Goal: Use online tool/utility: Utilize a website feature to perform a specific function

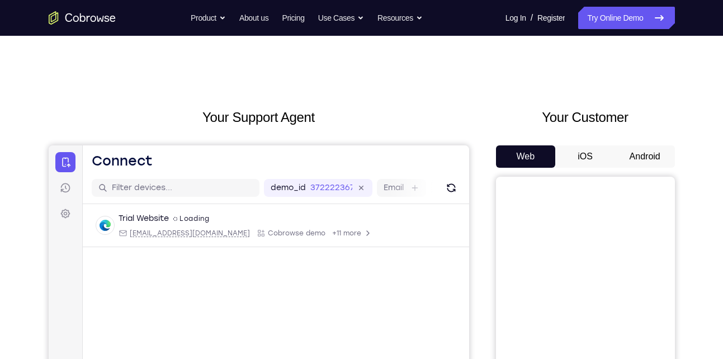
scroll to position [50, 0]
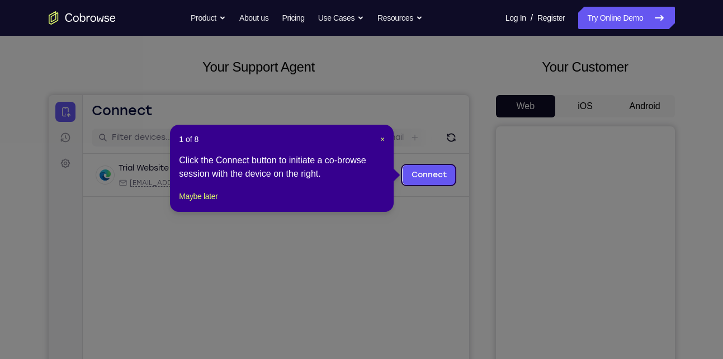
click at [640, 103] on icon at bounding box center [366, 179] width 732 height 359
click at [380, 136] on span "×" at bounding box center [382, 139] width 4 height 9
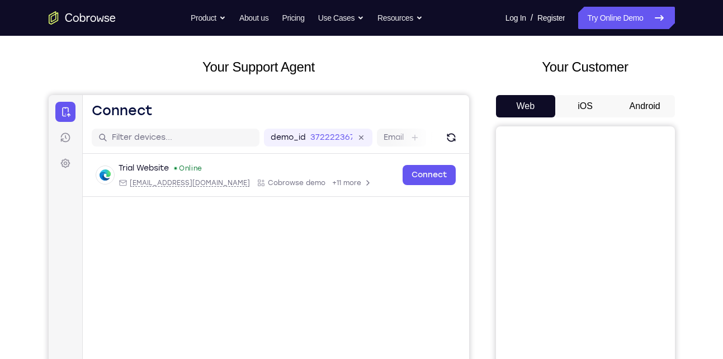
click at [644, 110] on button "Android" at bounding box center [645, 106] width 60 height 22
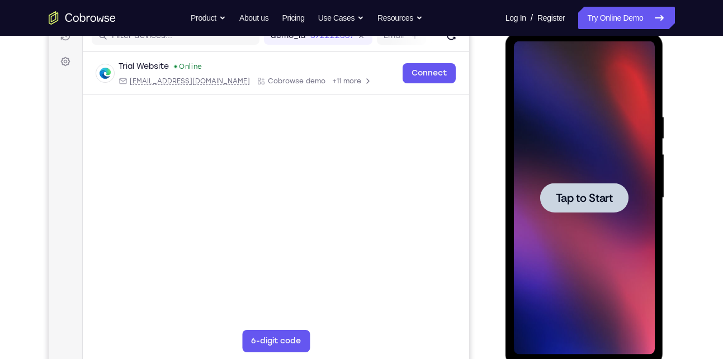
scroll to position [153, 0]
click at [593, 187] on div at bounding box center [584, 197] width 88 height 30
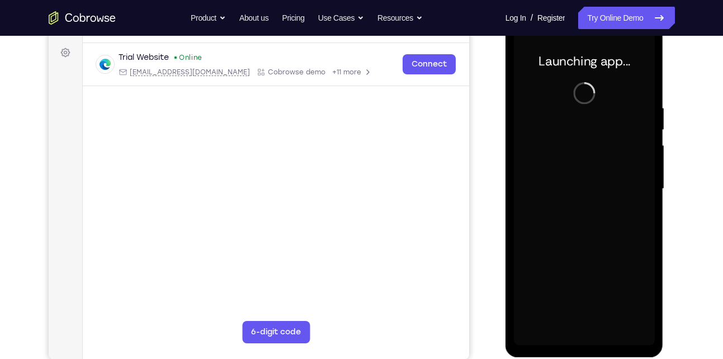
scroll to position [162, 0]
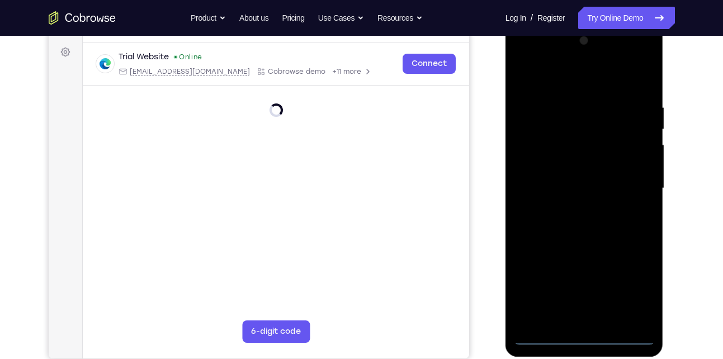
click at [584, 332] on div at bounding box center [584, 188] width 141 height 313
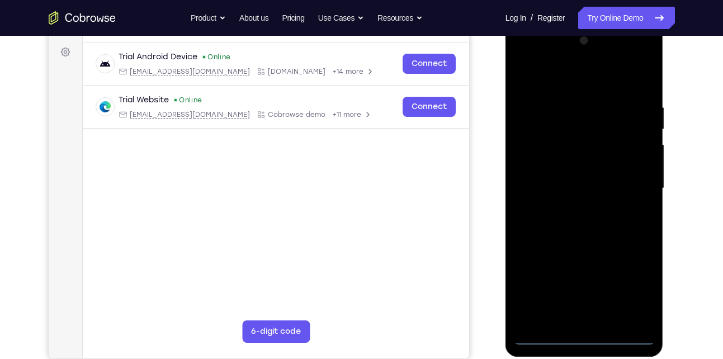
click at [584, 332] on div at bounding box center [584, 188] width 141 height 313
click at [585, 338] on div at bounding box center [584, 188] width 141 height 313
click at [643, 287] on div at bounding box center [584, 188] width 141 height 313
click at [522, 58] on div at bounding box center [584, 188] width 141 height 313
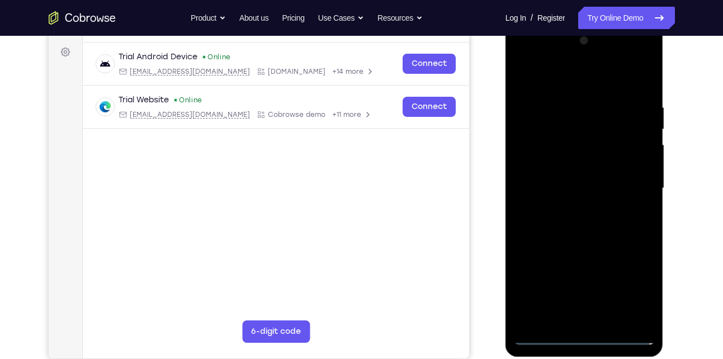
click at [627, 185] on div at bounding box center [584, 188] width 141 height 313
click at [572, 209] on div at bounding box center [584, 188] width 141 height 313
click at [576, 243] on div at bounding box center [584, 188] width 141 height 313
click at [597, 134] on div at bounding box center [584, 188] width 141 height 313
click at [599, 147] on div at bounding box center [584, 188] width 141 height 313
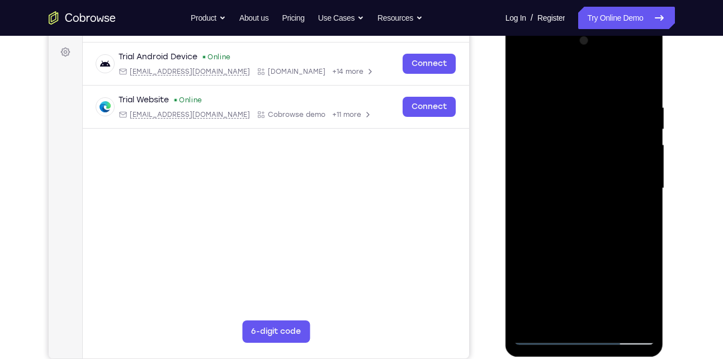
click at [609, 235] on div at bounding box center [584, 188] width 141 height 313
click at [613, 318] on div at bounding box center [584, 188] width 141 height 313
click at [573, 248] on div at bounding box center [584, 188] width 141 height 313
click at [617, 173] on div at bounding box center [584, 188] width 141 height 313
click at [576, 207] on div at bounding box center [584, 188] width 141 height 313
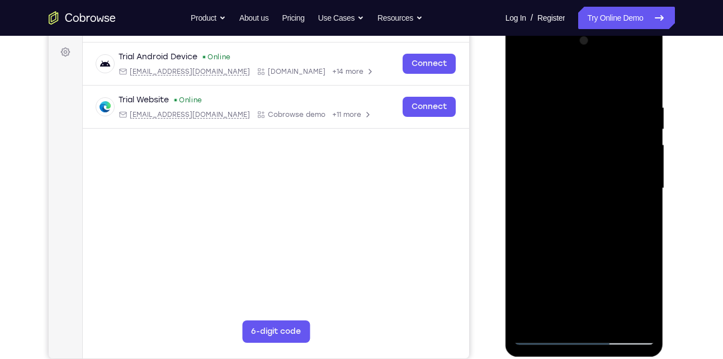
click at [601, 177] on div at bounding box center [584, 188] width 141 height 313
click at [559, 166] on div at bounding box center [584, 188] width 141 height 313
click at [603, 295] on div at bounding box center [584, 188] width 141 height 313
click at [622, 262] on div at bounding box center [584, 188] width 141 height 313
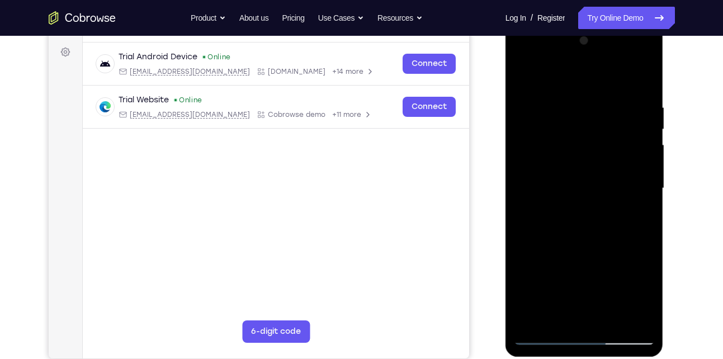
click at [622, 262] on div at bounding box center [584, 188] width 141 height 313
click at [559, 249] on div at bounding box center [584, 188] width 141 height 313
click at [588, 192] on div at bounding box center [584, 188] width 141 height 313
click at [601, 164] on div at bounding box center [584, 188] width 141 height 313
click at [571, 152] on div at bounding box center [584, 188] width 141 height 313
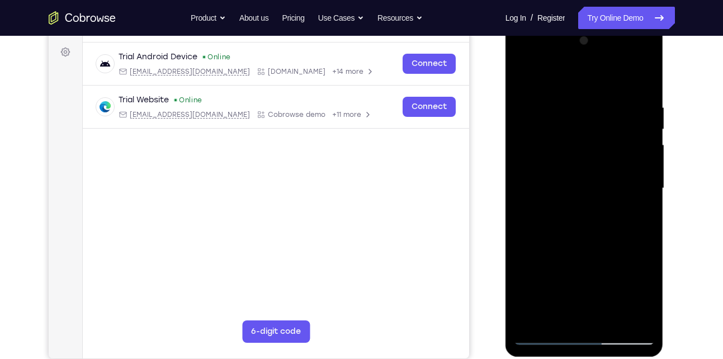
click at [521, 80] on div at bounding box center [584, 188] width 141 height 313
click at [534, 110] on div at bounding box center [584, 188] width 141 height 313
click at [580, 121] on div at bounding box center [584, 188] width 141 height 313
click at [558, 321] on div at bounding box center [584, 188] width 141 height 313
drag, startPoint x: 578, startPoint y: 296, endPoint x: 626, endPoint y: 143, distance: 160.6
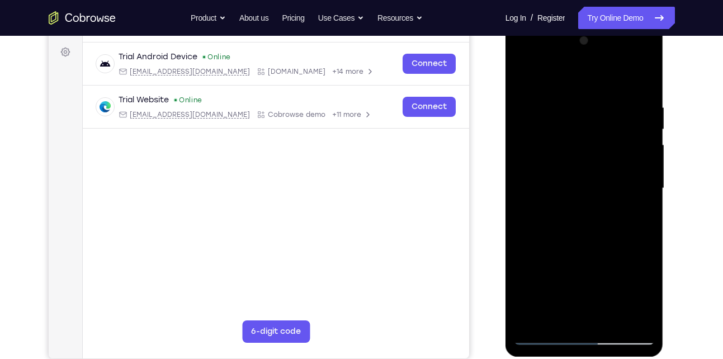
click at [626, 143] on div at bounding box center [584, 188] width 141 height 313
drag, startPoint x: 592, startPoint y: 284, endPoint x: 654, endPoint y: 27, distance: 264.6
click at [654, 27] on div at bounding box center [585, 189] width 158 height 333
drag, startPoint x: 610, startPoint y: 279, endPoint x: 644, endPoint y: 126, distance: 157.0
click at [644, 126] on div at bounding box center [584, 188] width 141 height 313
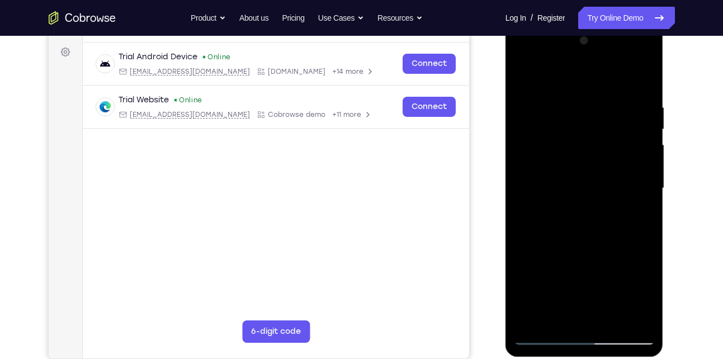
drag, startPoint x: 609, startPoint y: 291, endPoint x: 641, endPoint y: 109, distance: 184.6
click at [641, 109] on div at bounding box center [584, 188] width 141 height 313
drag, startPoint x: 600, startPoint y: 307, endPoint x: 618, endPoint y: 145, distance: 163.1
click at [618, 145] on div at bounding box center [584, 188] width 141 height 313
drag, startPoint x: 597, startPoint y: 290, endPoint x: 623, endPoint y: 150, distance: 141.6
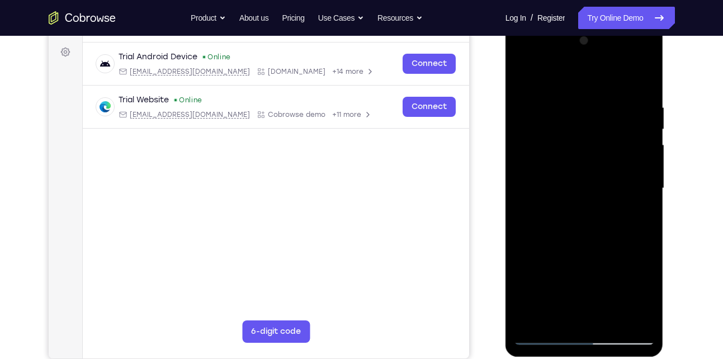
click at [623, 150] on div at bounding box center [584, 188] width 141 height 313
drag, startPoint x: 603, startPoint y: 290, endPoint x: 623, endPoint y: 156, distance: 135.7
click at [623, 156] on div at bounding box center [584, 188] width 141 height 313
drag, startPoint x: 607, startPoint y: 282, endPoint x: 622, endPoint y: 197, distance: 86.8
click at [622, 197] on div at bounding box center [584, 188] width 141 height 313
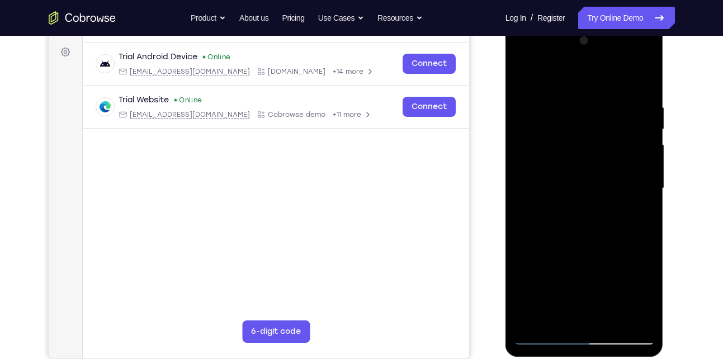
click at [628, 249] on div at bounding box center [584, 188] width 141 height 313
click at [642, 83] on div at bounding box center [584, 188] width 141 height 313
click at [525, 77] on div at bounding box center [584, 188] width 141 height 313
click at [629, 73] on div at bounding box center [584, 188] width 141 height 313
click at [649, 74] on div at bounding box center [584, 188] width 141 height 313
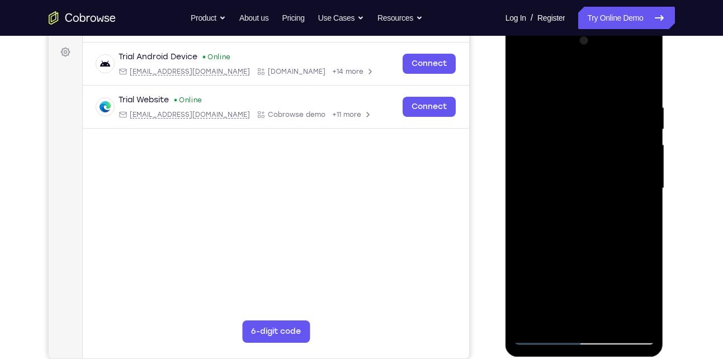
click at [522, 74] on div at bounding box center [584, 188] width 141 height 313
drag, startPoint x: 606, startPoint y: 255, endPoint x: 608, endPoint y: 305, distance: 50.4
click at [608, 305] on div at bounding box center [584, 188] width 141 height 313
click at [603, 101] on div at bounding box center [584, 188] width 141 height 313
click at [628, 319] on div at bounding box center [584, 188] width 141 height 313
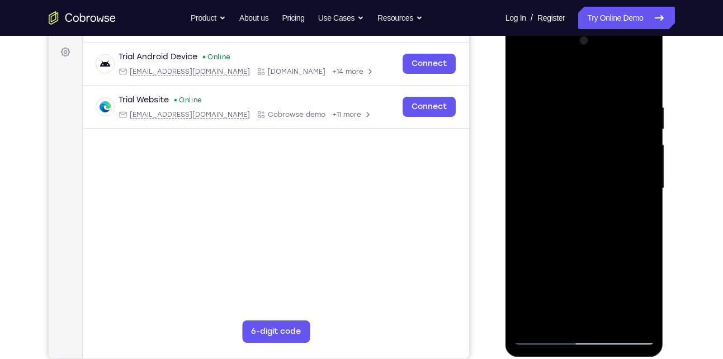
click at [636, 242] on div at bounding box center [584, 188] width 141 height 313
click at [627, 312] on div at bounding box center [584, 188] width 141 height 313
click at [635, 199] on div at bounding box center [584, 188] width 141 height 313
click at [638, 194] on div at bounding box center [584, 188] width 141 height 313
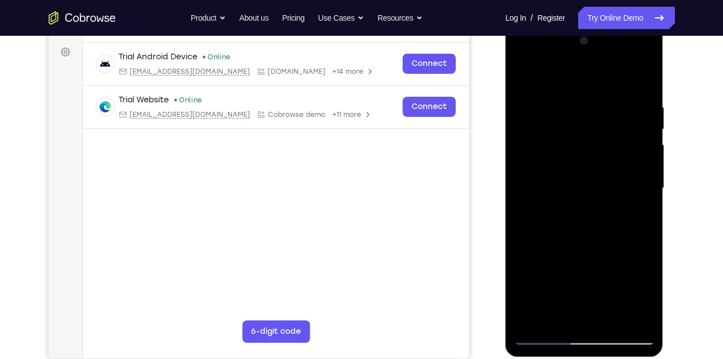
click at [630, 318] on div at bounding box center [584, 188] width 141 height 313
click at [635, 260] on div at bounding box center [584, 188] width 141 height 313
click at [629, 312] on div at bounding box center [584, 188] width 141 height 313
click at [642, 235] on div at bounding box center [584, 188] width 141 height 313
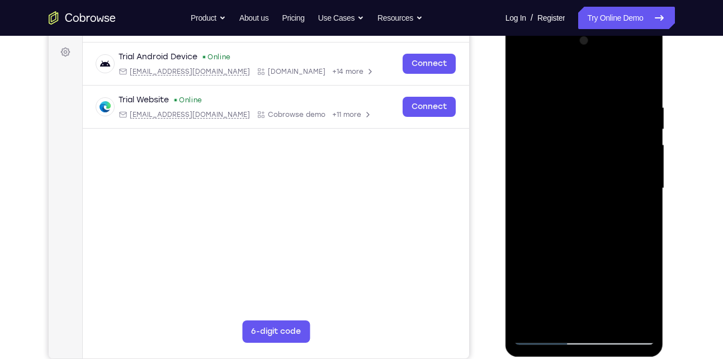
click at [640, 238] on div at bounding box center [584, 188] width 141 height 313
click at [626, 315] on div at bounding box center [584, 188] width 141 height 313
click at [630, 256] on div at bounding box center [584, 188] width 141 height 313
click at [628, 319] on div at bounding box center [584, 188] width 141 height 313
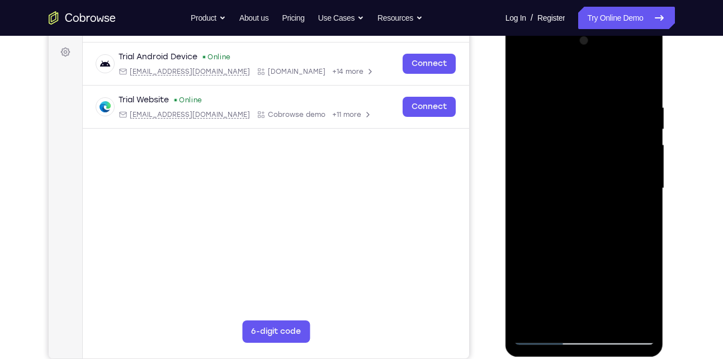
click at [637, 231] on div at bounding box center [584, 188] width 141 height 313
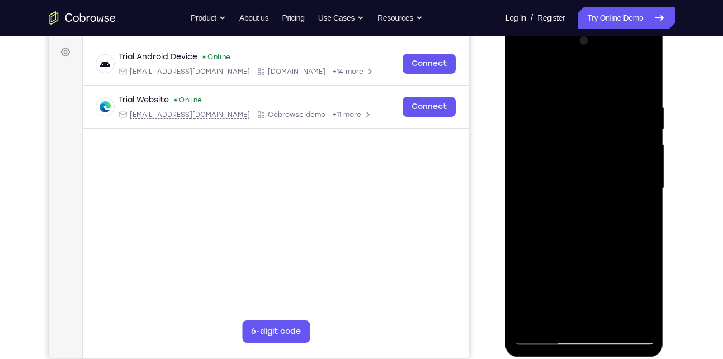
click at [637, 231] on div at bounding box center [584, 188] width 141 height 313
click at [525, 218] on div at bounding box center [584, 188] width 141 height 313
click at [626, 314] on div at bounding box center [584, 188] width 141 height 313
click at [643, 77] on div at bounding box center [584, 188] width 141 height 313
drag, startPoint x: 628, startPoint y: 105, endPoint x: 530, endPoint y: 114, distance: 97.8
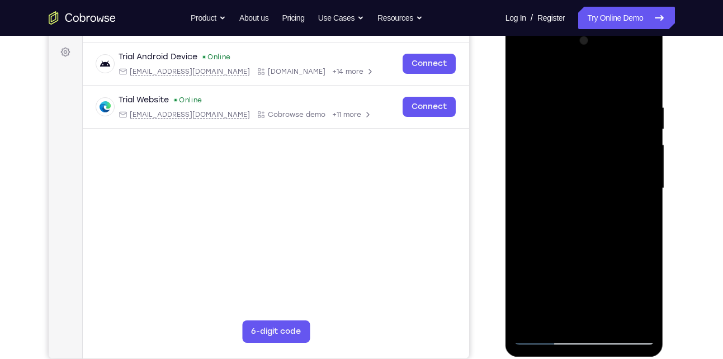
click at [530, 114] on div at bounding box center [584, 188] width 141 height 313
click at [519, 100] on div at bounding box center [584, 188] width 141 height 313
click at [623, 149] on div at bounding box center [584, 188] width 141 height 313
click at [643, 77] on div at bounding box center [584, 188] width 141 height 313
click at [611, 319] on div at bounding box center [584, 188] width 141 height 313
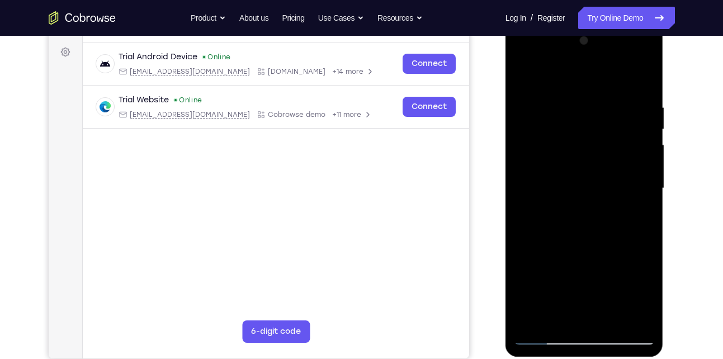
drag, startPoint x: 587, startPoint y: 242, endPoint x: 600, endPoint y: 333, distance: 92.0
click at [600, 333] on div at bounding box center [584, 188] width 141 height 313
click at [593, 194] on div at bounding box center [584, 188] width 141 height 313
click at [562, 312] on div at bounding box center [584, 188] width 141 height 313
click at [523, 73] on div at bounding box center [584, 188] width 141 height 313
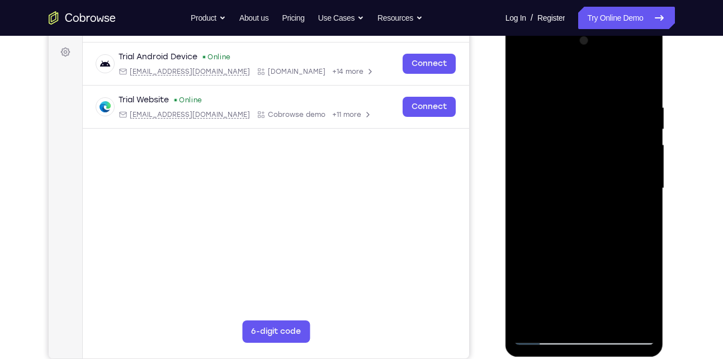
drag, startPoint x: 573, startPoint y: 229, endPoint x: 596, endPoint y: 110, distance: 121.4
click at [596, 110] on div at bounding box center [584, 188] width 141 height 313
drag, startPoint x: 564, startPoint y: 239, endPoint x: 549, endPoint y: 345, distance: 107.4
click at [549, 345] on div at bounding box center [585, 189] width 158 height 333
click at [526, 78] on div at bounding box center [584, 188] width 141 height 313
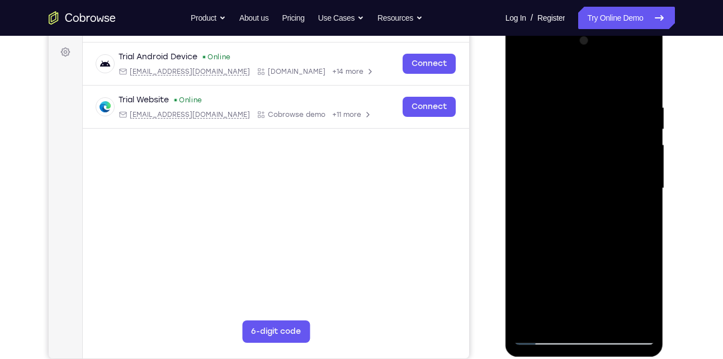
click at [637, 321] on div at bounding box center [584, 188] width 141 height 313
click at [527, 201] on div at bounding box center [584, 188] width 141 height 313
click at [529, 294] on div at bounding box center [584, 188] width 141 height 313
click at [529, 293] on div at bounding box center [584, 188] width 141 height 313
drag, startPoint x: 577, startPoint y: 200, endPoint x: 582, endPoint y: 108, distance: 91.9
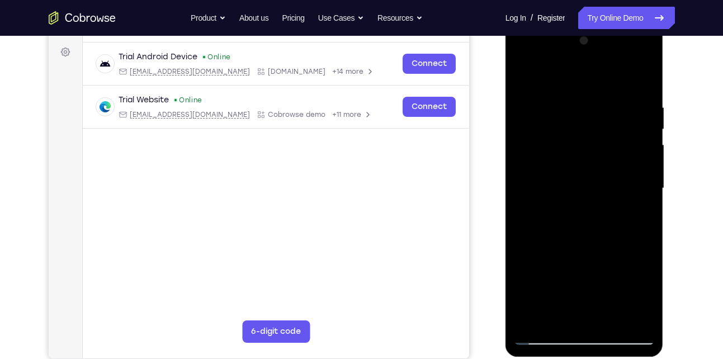
click at [582, 108] on div at bounding box center [584, 188] width 141 height 313
drag, startPoint x: 572, startPoint y: 187, endPoint x: 596, endPoint y: 63, distance: 127.0
click at [596, 63] on div at bounding box center [584, 188] width 141 height 313
drag, startPoint x: 579, startPoint y: 196, endPoint x: 584, endPoint y: 96, distance: 100.8
click at [584, 96] on div at bounding box center [584, 188] width 141 height 313
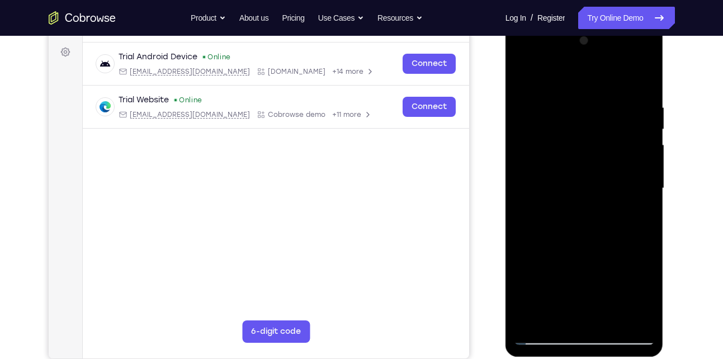
drag, startPoint x: 584, startPoint y: 173, endPoint x: 600, endPoint y: 59, distance: 115.2
click at [600, 59] on div at bounding box center [584, 188] width 141 height 313
drag, startPoint x: 585, startPoint y: 169, endPoint x: 595, endPoint y: 82, distance: 88.4
click at [595, 82] on div at bounding box center [584, 188] width 141 height 313
drag, startPoint x: 593, startPoint y: 176, endPoint x: 604, endPoint y: 76, distance: 100.7
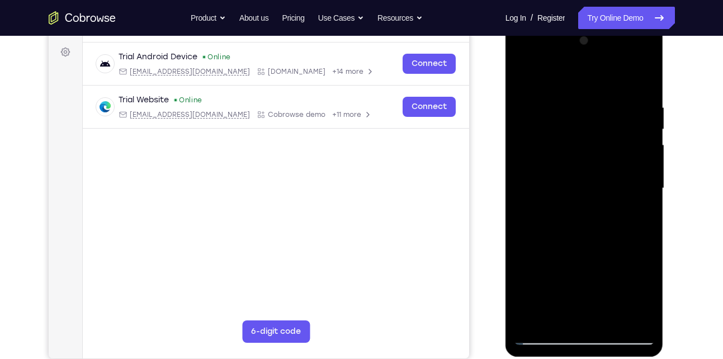
click at [604, 76] on div at bounding box center [584, 188] width 141 height 313
drag, startPoint x: 597, startPoint y: 178, endPoint x: 613, endPoint y: 89, distance: 90.3
click at [613, 89] on div at bounding box center [584, 188] width 141 height 313
drag, startPoint x: 605, startPoint y: 178, endPoint x: 631, endPoint y: 76, distance: 106.1
click at [631, 76] on div at bounding box center [584, 188] width 141 height 313
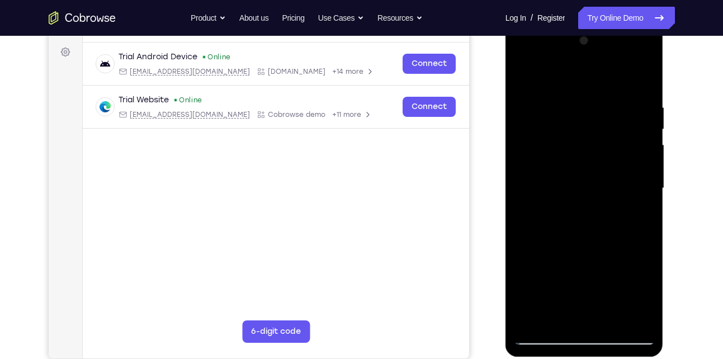
drag, startPoint x: 607, startPoint y: 208, endPoint x: 624, endPoint y: 89, distance: 120.4
click at [624, 89] on div at bounding box center [584, 188] width 141 height 313
drag, startPoint x: 612, startPoint y: 190, endPoint x: 630, endPoint y: 95, distance: 96.3
click at [630, 95] on div at bounding box center [584, 188] width 141 height 313
drag, startPoint x: 598, startPoint y: 200, endPoint x: 616, endPoint y: 102, distance: 99.4
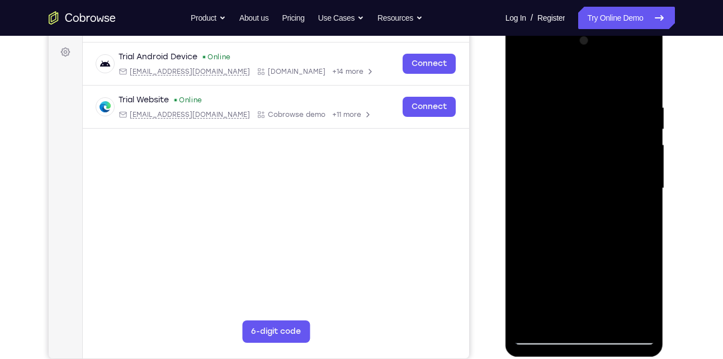
click at [616, 102] on div at bounding box center [584, 188] width 141 height 313
drag, startPoint x: 595, startPoint y: 194, endPoint x: 609, endPoint y: 113, distance: 81.8
click at [609, 113] on div at bounding box center [584, 188] width 141 height 313
drag, startPoint x: 585, startPoint y: 206, endPoint x: 602, endPoint y: 115, distance: 92.7
click at [602, 115] on div at bounding box center [584, 188] width 141 height 313
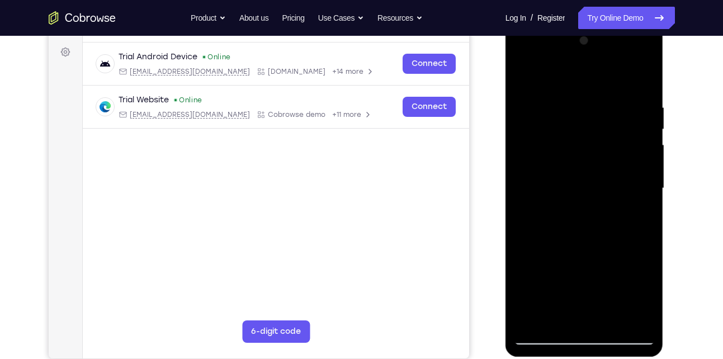
drag, startPoint x: 593, startPoint y: 192, endPoint x: 603, endPoint y: 119, distance: 73.4
click at [603, 119] on div at bounding box center [584, 188] width 141 height 313
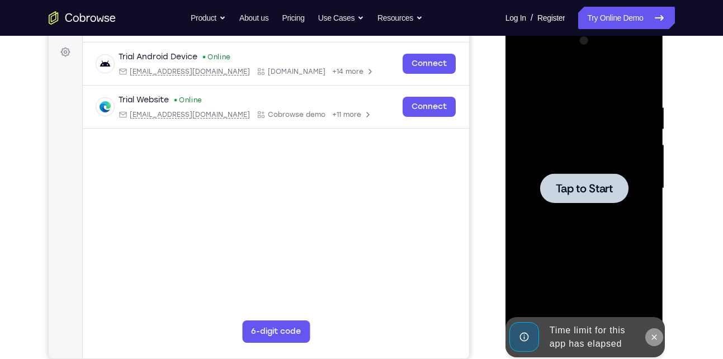
click at [655, 334] on icon at bounding box center [654, 337] width 9 height 9
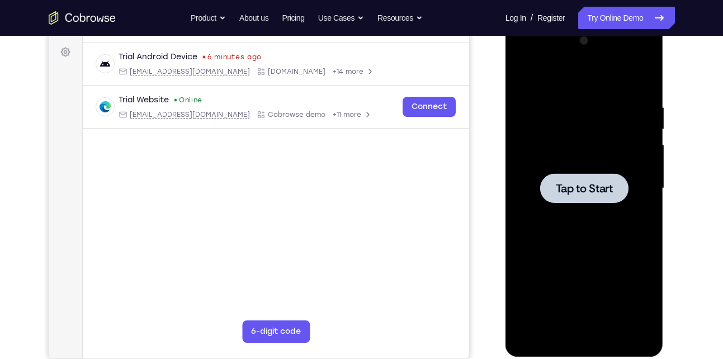
click at [587, 186] on span "Tap to Start" at bounding box center [584, 188] width 57 height 11
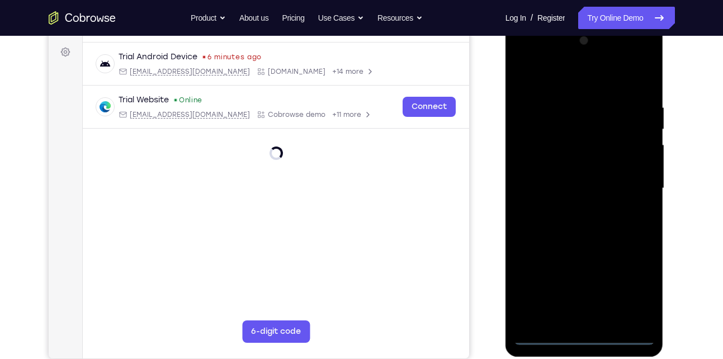
click at [584, 333] on div at bounding box center [584, 188] width 141 height 313
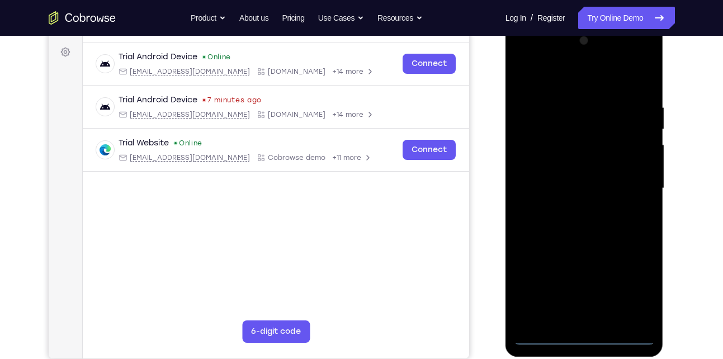
click at [587, 332] on div at bounding box center [584, 188] width 141 height 313
click at [583, 337] on div at bounding box center [584, 188] width 141 height 313
click at [640, 290] on div at bounding box center [584, 188] width 141 height 313
click at [523, 52] on div at bounding box center [584, 188] width 141 height 313
click at [625, 184] on div at bounding box center [584, 188] width 141 height 313
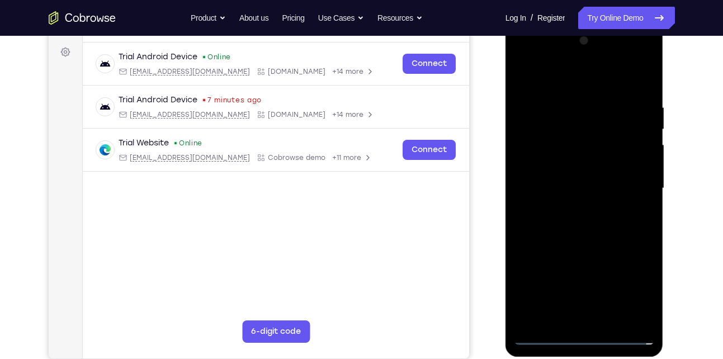
click at [569, 208] on div at bounding box center [584, 188] width 141 height 313
click at [562, 243] on div at bounding box center [584, 188] width 141 height 313
click at [581, 128] on div at bounding box center [584, 188] width 141 height 313
click at [569, 122] on div at bounding box center [584, 188] width 141 height 313
click at [548, 106] on div at bounding box center [584, 188] width 141 height 313
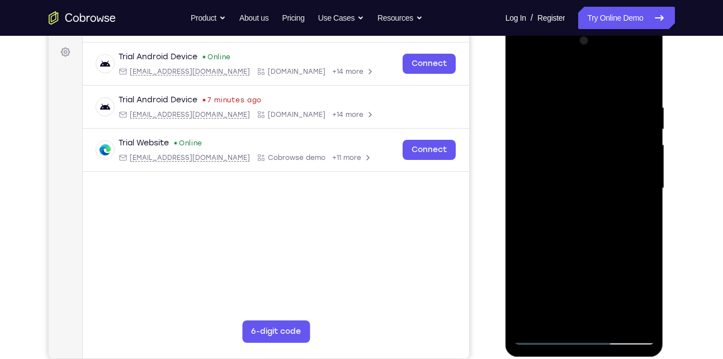
click at [573, 238] on div at bounding box center [584, 188] width 141 height 313
click at [564, 99] on div at bounding box center [584, 188] width 141 height 313
click at [628, 312] on div at bounding box center [584, 188] width 141 height 313
click at [644, 224] on div at bounding box center [584, 188] width 141 height 313
click at [626, 318] on div at bounding box center [584, 188] width 141 height 313
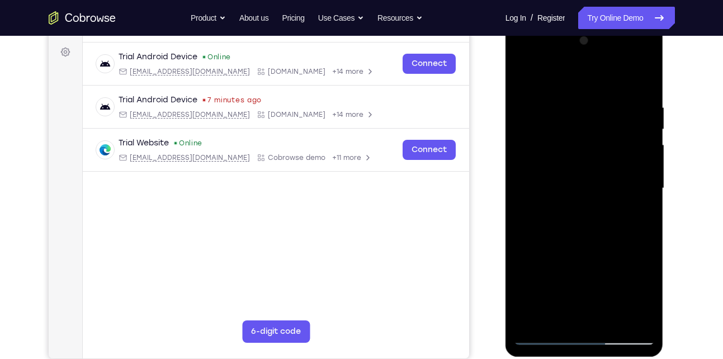
click at [640, 75] on div at bounding box center [584, 188] width 141 height 313
click at [616, 321] on div at bounding box center [584, 188] width 141 height 313
click at [605, 243] on div at bounding box center [584, 188] width 141 height 313
click at [606, 172] on div at bounding box center [584, 188] width 141 height 313
click at [578, 318] on div at bounding box center [584, 188] width 141 height 313
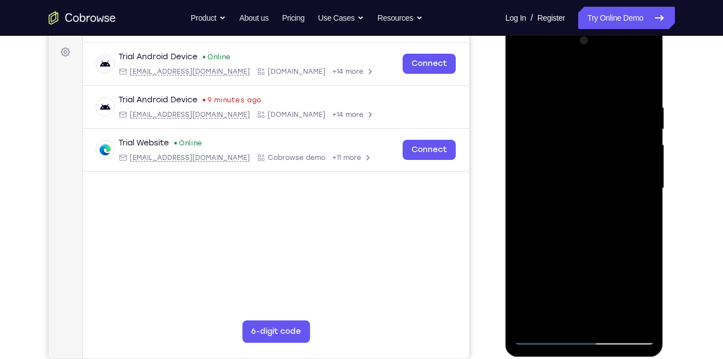
click at [640, 218] on div at bounding box center [584, 188] width 141 height 313
click at [521, 76] on div at bounding box center [584, 188] width 141 height 313
click at [526, 70] on div at bounding box center [584, 188] width 141 height 313
click at [635, 318] on div at bounding box center [584, 188] width 141 height 313
click at [527, 204] on div at bounding box center [584, 188] width 141 height 313
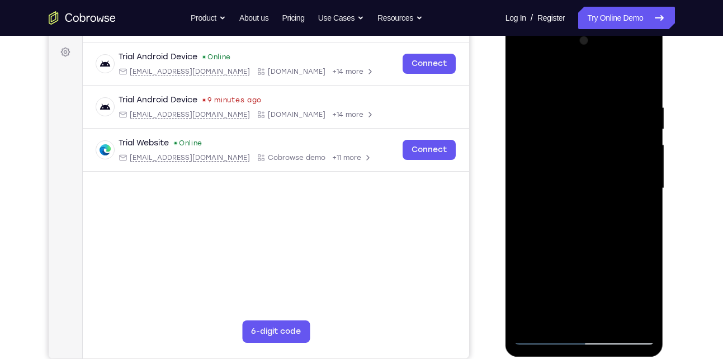
click at [629, 46] on div at bounding box center [584, 188] width 141 height 313
click at [607, 164] on div at bounding box center [584, 188] width 141 height 313
click at [647, 45] on div at bounding box center [584, 188] width 141 height 313
click at [645, 46] on div at bounding box center [584, 188] width 141 height 313
click at [522, 201] on div at bounding box center [584, 188] width 141 height 313
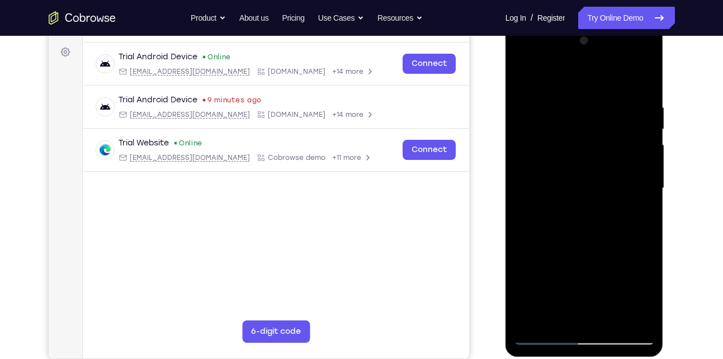
click at [630, 48] on div at bounding box center [584, 188] width 141 height 313
click at [594, 159] on div at bounding box center [584, 188] width 141 height 313
click at [645, 44] on div at bounding box center [584, 188] width 141 height 313
click at [529, 199] on div at bounding box center [584, 188] width 141 height 313
click at [646, 43] on div at bounding box center [584, 188] width 141 height 313
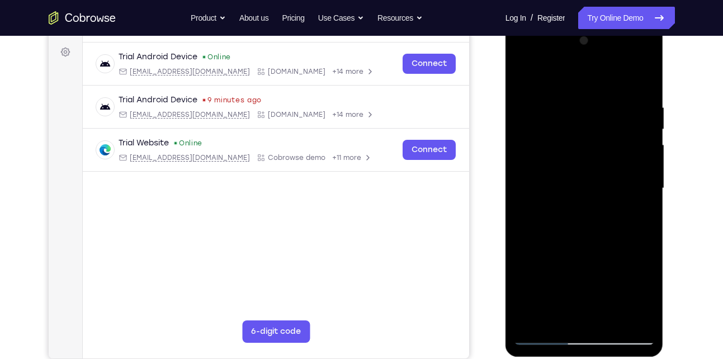
drag, startPoint x: 591, startPoint y: 271, endPoint x: 596, endPoint y: 275, distance: 7.2
click at [596, 275] on div at bounding box center [584, 188] width 141 height 313
click at [524, 198] on div at bounding box center [584, 188] width 141 height 313
click at [598, 101] on div at bounding box center [584, 188] width 141 height 313
click at [527, 205] on div at bounding box center [584, 188] width 141 height 313
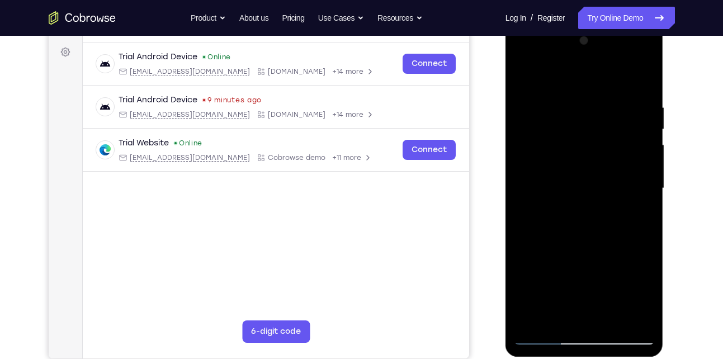
click at [643, 45] on div at bounding box center [584, 188] width 141 height 313
click at [590, 202] on div at bounding box center [584, 188] width 141 height 313
click at [528, 202] on div at bounding box center [584, 188] width 141 height 313
click at [641, 46] on div at bounding box center [584, 188] width 141 height 313
click at [525, 201] on div at bounding box center [584, 188] width 141 height 313
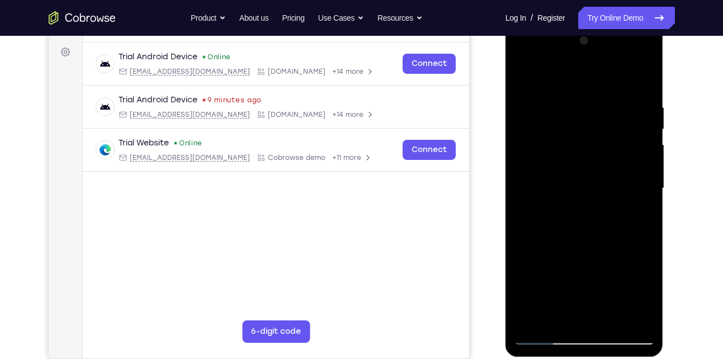
click at [535, 291] on div at bounding box center [584, 188] width 141 height 313
drag, startPoint x: 585, startPoint y: 204, endPoint x: 593, endPoint y: 85, distance: 119.4
click at [593, 85] on div at bounding box center [584, 188] width 141 height 313
drag, startPoint x: 567, startPoint y: 206, endPoint x: 588, endPoint y: 89, distance: 118.2
click at [588, 89] on div at bounding box center [584, 188] width 141 height 313
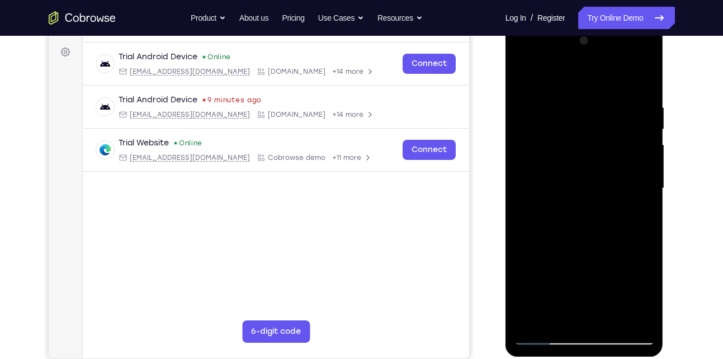
drag, startPoint x: 579, startPoint y: 191, endPoint x: 635, endPoint y: -39, distance: 236.2
click at [635, 23] on html "Online web based iOS Simulators and Android Emulators. Run iPhone, iPad, Mobile…" at bounding box center [585, 191] width 159 height 336
drag, startPoint x: 591, startPoint y: 197, endPoint x: 609, endPoint y: 51, distance: 147.6
click at [609, 51] on div at bounding box center [584, 188] width 141 height 313
drag, startPoint x: 597, startPoint y: 196, endPoint x: 618, endPoint y: 53, distance: 144.7
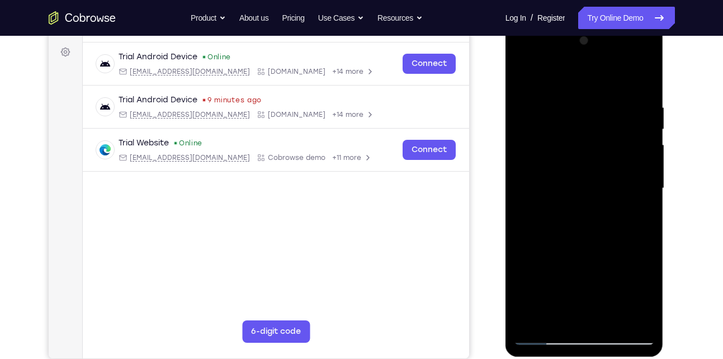
click at [618, 53] on div at bounding box center [584, 188] width 141 height 313
drag, startPoint x: 591, startPoint y: 190, endPoint x: 606, endPoint y: 120, distance: 71.4
click at [606, 120] on div at bounding box center [584, 188] width 141 height 313
click at [565, 164] on div at bounding box center [584, 188] width 141 height 313
click at [525, 72] on div at bounding box center [584, 188] width 141 height 313
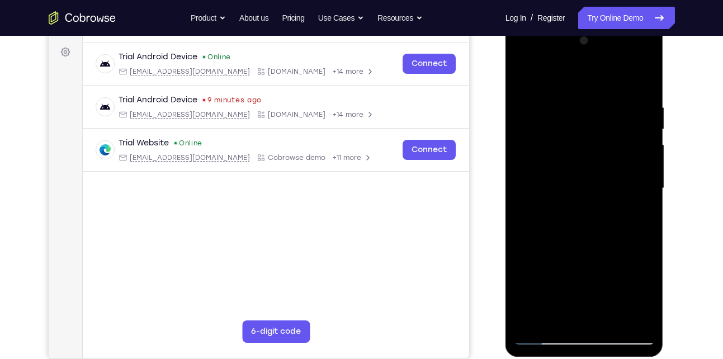
click at [530, 321] on div at bounding box center [584, 188] width 141 height 313
drag, startPoint x: 567, startPoint y: 220, endPoint x: 565, endPoint y: 100, distance: 120.3
click at [565, 100] on div at bounding box center [584, 188] width 141 height 313
drag, startPoint x: 573, startPoint y: 211, endPoint x: 586, endPoint y: 70, distance: 141.0
click at [586, 70] on div at bounding box center [584, 188] width 141 height 313
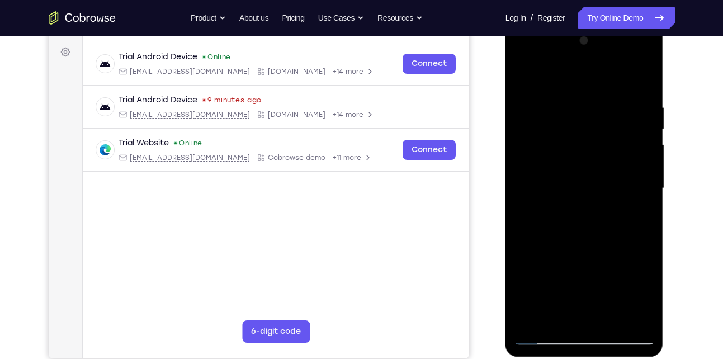
drag, startPoint x: 586, startPoint y: 197, endPoint x: 597, endPoint y: 121, distance: 77.4
click at [597, 121] on div at bounding box center [584, 188] width 141 height 313
drag, startPoint x: 572, startPoint y: 227, endPoint x: 598, endPoint y: 98, distance: 131.3
click at [598, 98] on div at bounding box center [584, 188] width 141 height 313
drag, startPoint x: 580, startPoint y: 211, endPoint x: 606, endPoint y: 38, distance: 175.3
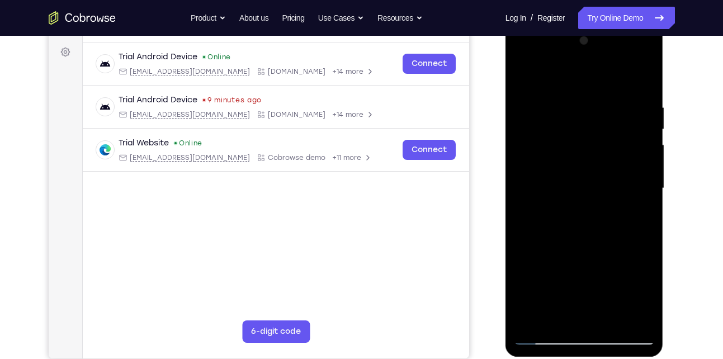
click at [606, 38] on div at bounding box center [584, 188] width 141 height 313
drag, startPoint x: 588, startPoint y: 225, endPoint x: 598, endPoint y: -1, distance: 226.2
click at [598, 23] on html "Online web based iOS Simulators and Android Emulators. Run iPhone, iPad, Mobile…" at bounding box center [585, 191] width 159 height 336
drag, startPoint x: 576, startPoint y: 247, endPoint x: 609, endPoint y: 81, distance: 169.5
click at [609, 81] on div at bounding box center [584, 188] width 141 height 313
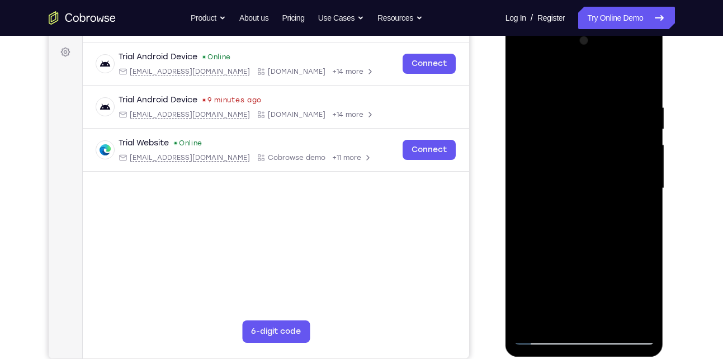
drag, startPoint x: 592, startPoint y: 198, endPoint x: 569, endPoint y: 296, distance: 100.5
click at [569, 296] on div at bounding box center [584, 188] width 141 height 313
drag, startPoint x: 601, startPoint y: 216, endPoint x: 575, endPoint y: 341, distance: 127.9
click at [575, 341] on div at bounding box center [584, 188] width 141 height 313
drag, startPoint x: 574, startPoint y: 215, endPoint x: 545, endPoint y: 117, distance: 101.4
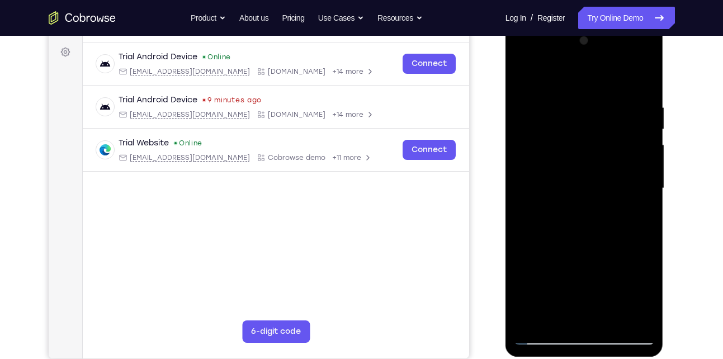
click at [545, 117] on div at bounding box center [584, 188] width 141 height 313
click at [530, 129] on div at bounding box center [584, 188] width 141 height 313
click at [639, 78] on div at bounding box center [584, 188] width 141 height 313
click at [531, 318] on div at bounding box center [584, 188] width 141 height 313
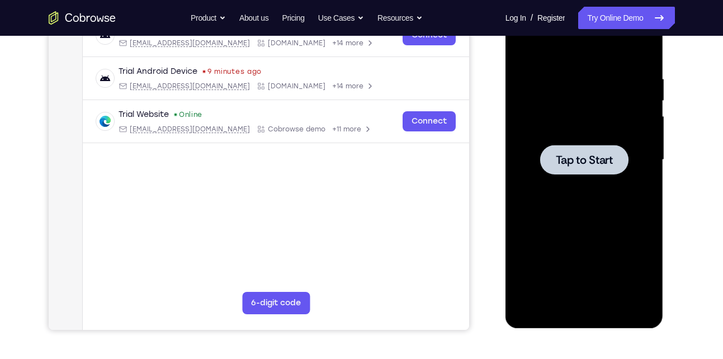
scroll to position [188, 0]
